Goal: Task Accomplishment & Management: Manage account settings

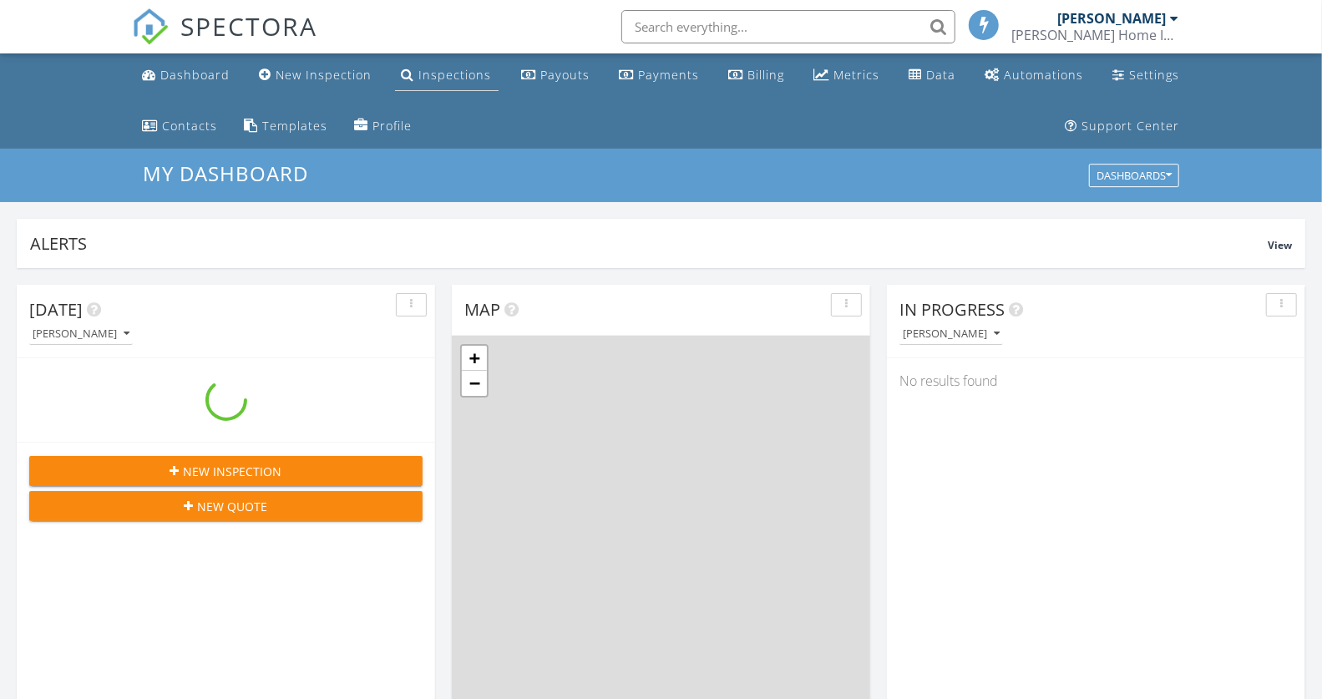
scroll to position [1550, 1352]
click at [449, 74] on div "Inspections" at bounding box center [455, 75] width 73 height 16
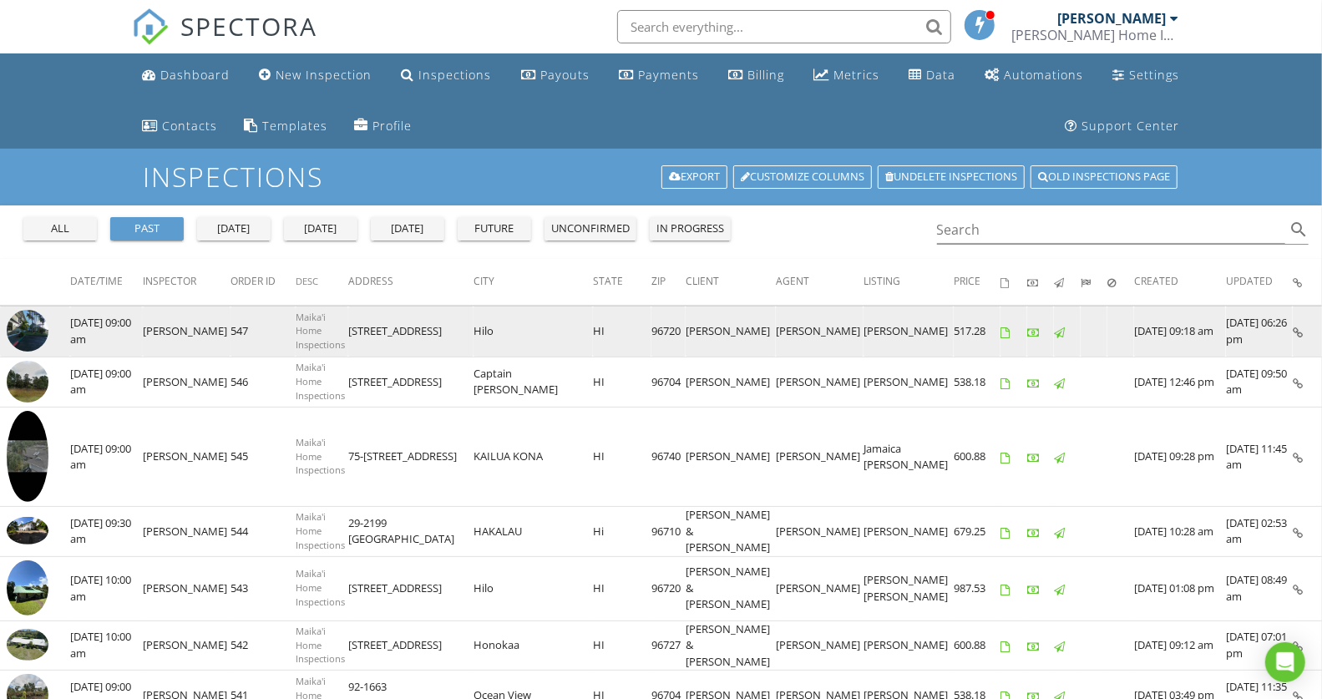
click at [33, 325] on img at bounding box center [28, 331] width 42 height 42
